Goal: Browse casually

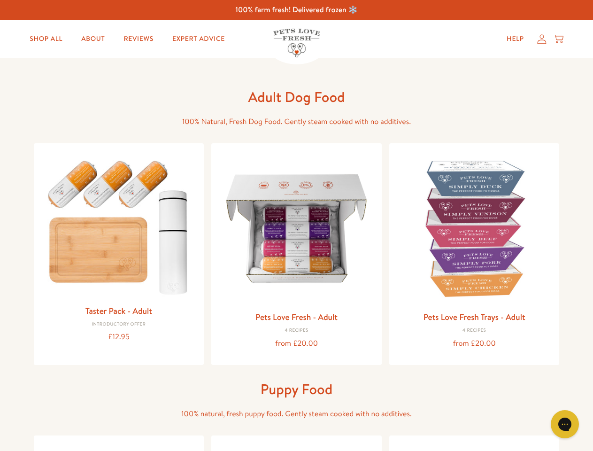
click at [565, 424] on icon "Gorgias live chat" at bounding box center [564, 423] width 9 height 9
